Goal: Information Seeking & Learning: Find specific fact

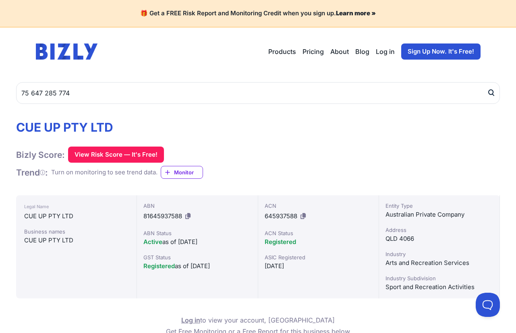
type input "75 647 285 774"
click at [487, 82] on button "submit" at bounding box center [493, 93] width 13 height 22
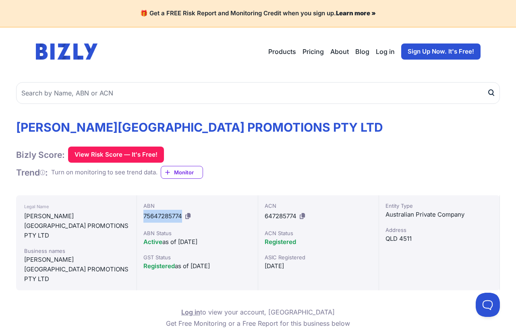
drag, startPoint x: 143, startPoint y: 216, endPoint x: 181, endPoint y: 213, distance: 38.3
click at [181, 213] on span "75647285774" at bounding box center [162, 216] width 39 height 8
copy span "75647285774"
drag, startPoint x: 263, startPoint y: 214, endPoint x: 295, endPoint y: 214, distance: 31.8
click at [295, 214] on div "ACN 647285774 ACN Status Registered ASIC Registered 20/01/2021" at bounding box center [318, 242] width 121 height 95
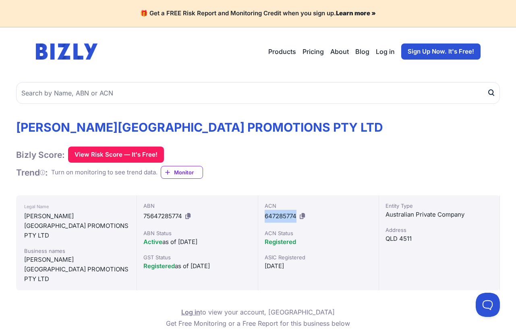
copy span "647285774"
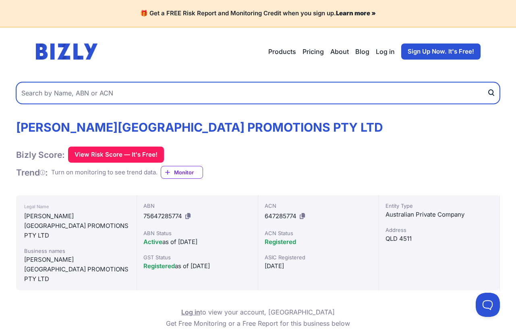
click at [225, 101] on input "text" at bounding box center [257, 93] width 483 height 22
paste input "54 615 320 931"
type input "54 615 320 931"
click at [487, 82] on button "submit" at bounding box center [493, 93] width 13 height 22
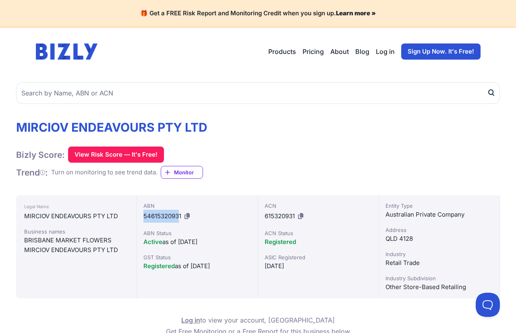
drag, startPoint x: 145, startPoint y: 214, endPoint x: 180, endPoint y: 217, distance: 35.1
click at [180, 217] on span "54615320931" at bounding box center [162, 216] width 38 height 8
drag, startPoint x: 183, startPoint y: 216, endPoint x: 142, endPoint y: 216, distance: 40.6
click at [142, 216] on div "ABN 54615320931 ABN Status Active as of [DATE] GST Status Registered as of [DAT…" at bounding box center [197, 246] width 121 height 103
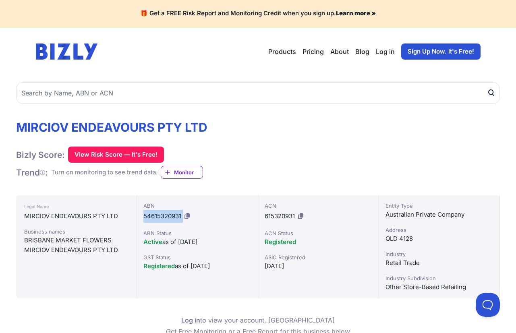
copy div "54615320931"
drag, startPoint x: 316, startPoint y: 223, endPoint x: 295, endPoint y: 217, distance: 21.3
click at [315, 221] on div "ACN 615320931 ACN Status Registered ASIC Registered [DATE]" at bounding box center [318, 246] width 121 height 103
drag, startPoint x: 264, startPoint y: 214, endPoint x: 297, endPoint y: 217, distance: 32.7
click at [297, 217] on div "ACN 615320931" at bounding box center [317, 212] width 107 height 21
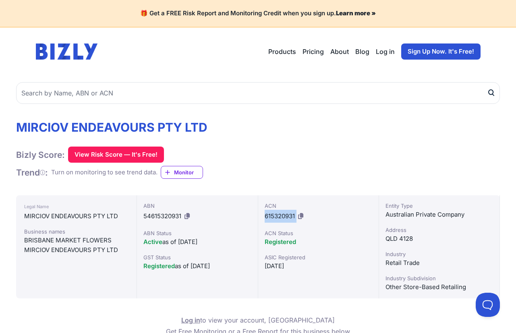
copy div "615320931"
